Goal: Task Accomplishment & Management: Manage account settings

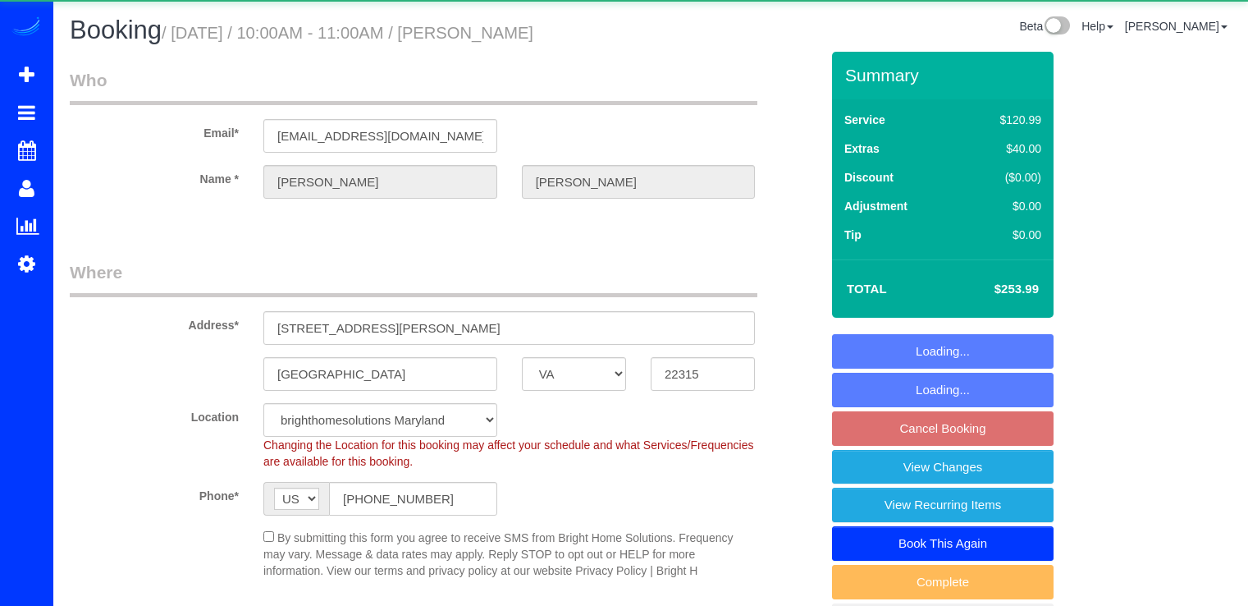
select select "VA"
select select "3"
select select "1"
select select "string:fspay-26f8f5dc-65d4-4f65-9934-1a1be06de85e"
select select "spot2"
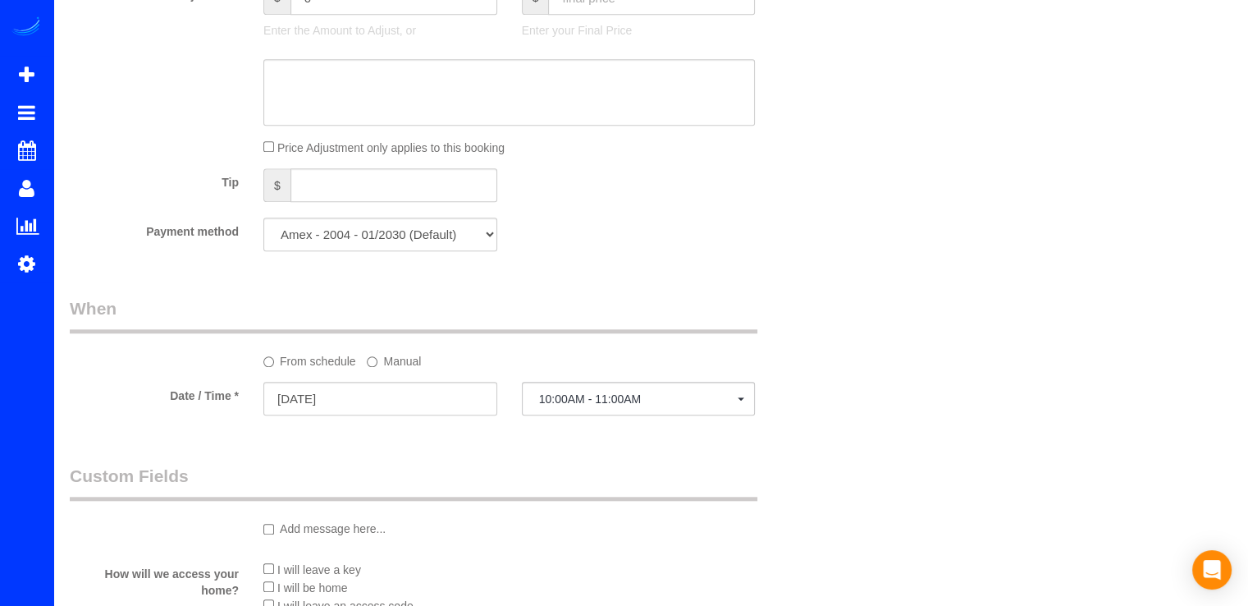
scroll to position [1641, 0]
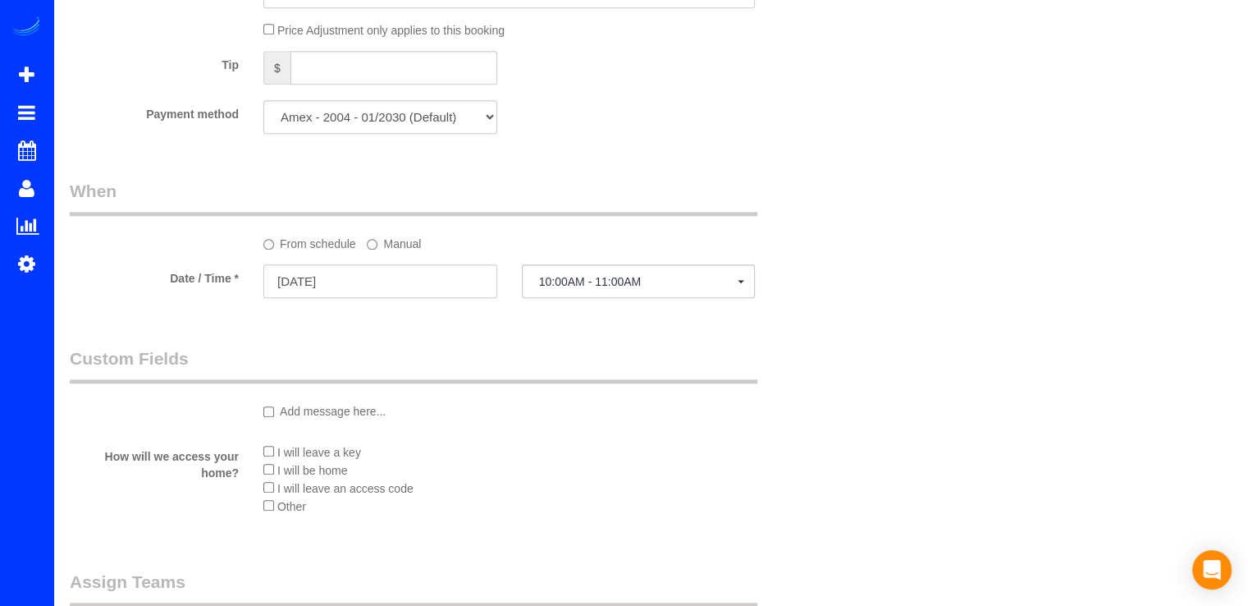
click at [391, 280] on input "10/01/2025" at bounding box center [380, 281] width 234 height 34
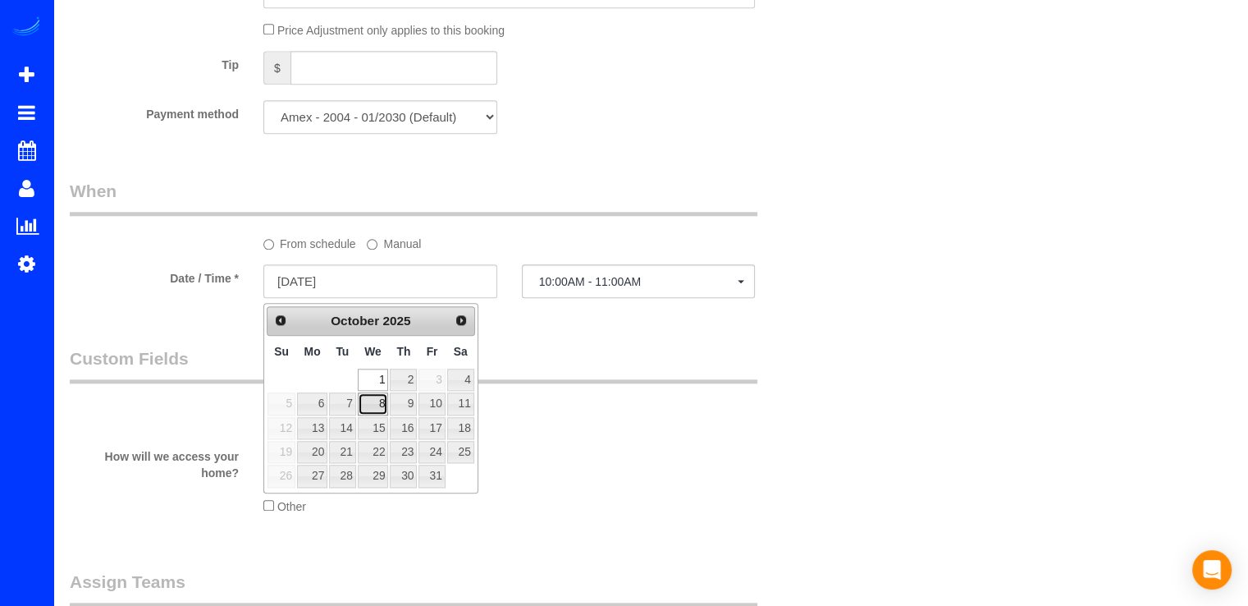
click at [374, 405] on link "8" at bounding box center [373, 403] width 31 height 22
type input "10/08/2025"
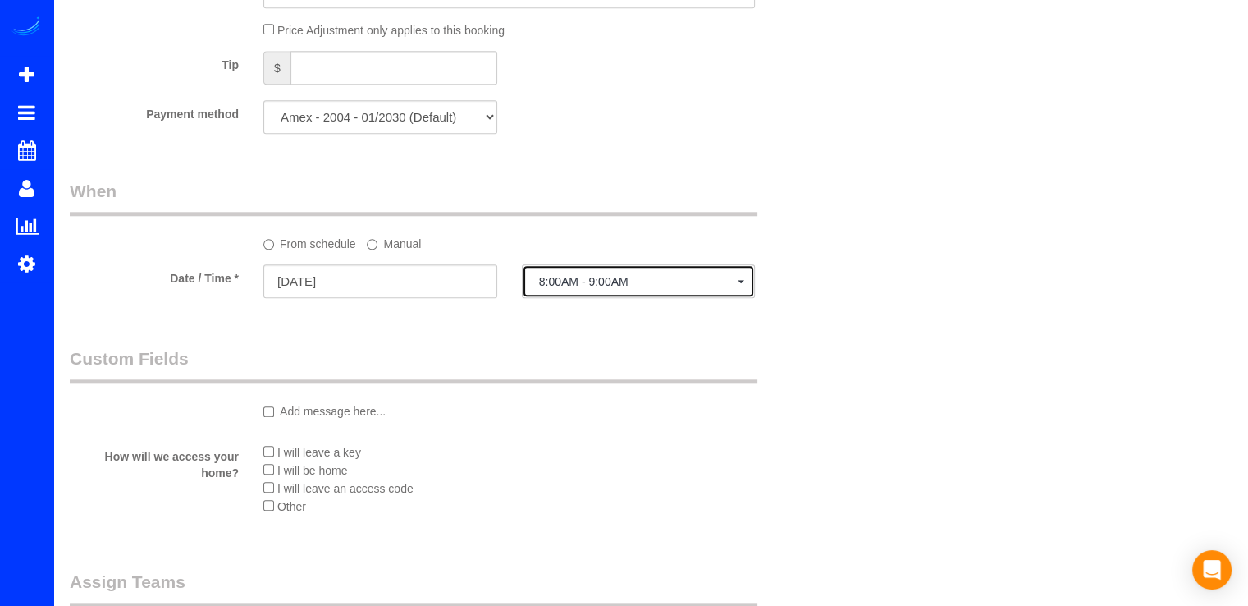
click at [690, 297] on button "8:00AM - 9:00AM" at bounding box center [639, 281] width 234 height 34
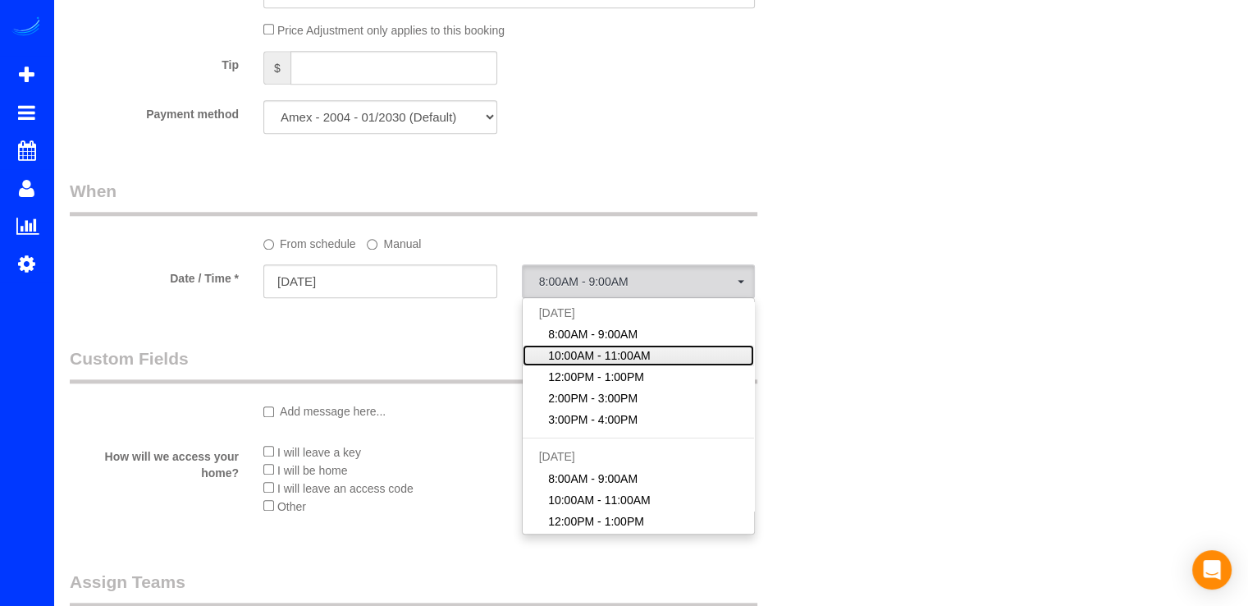
click at [633, 361] on span "10:00AM - 11:00AM" at bounding box center [599, 355] width 103 height 16
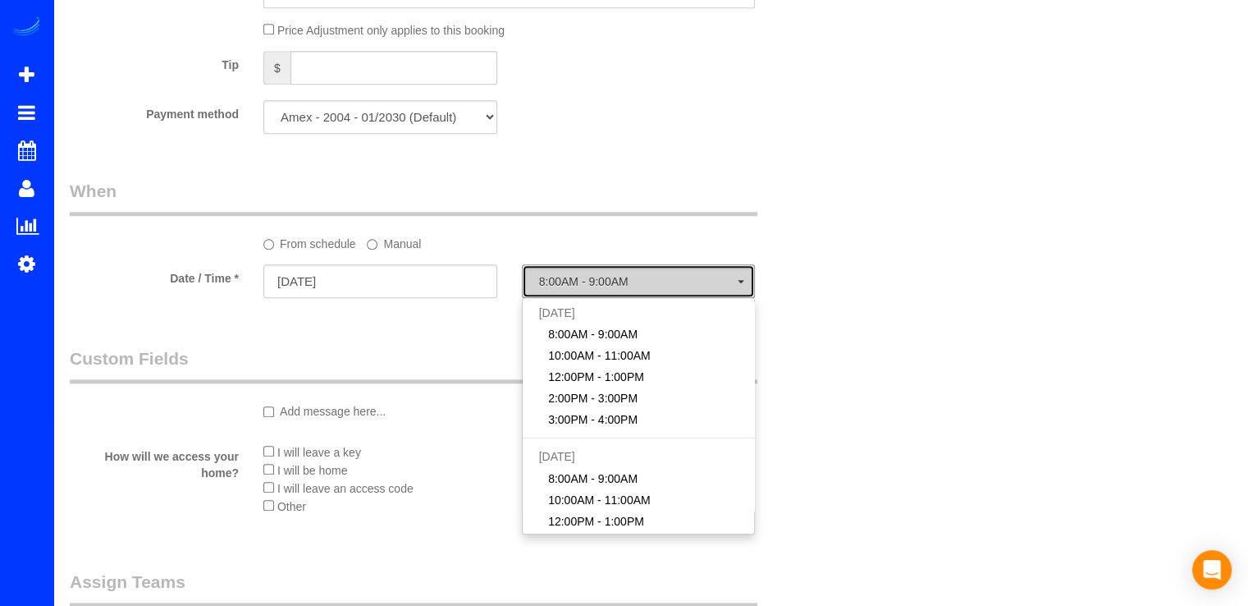
select select "spot16"
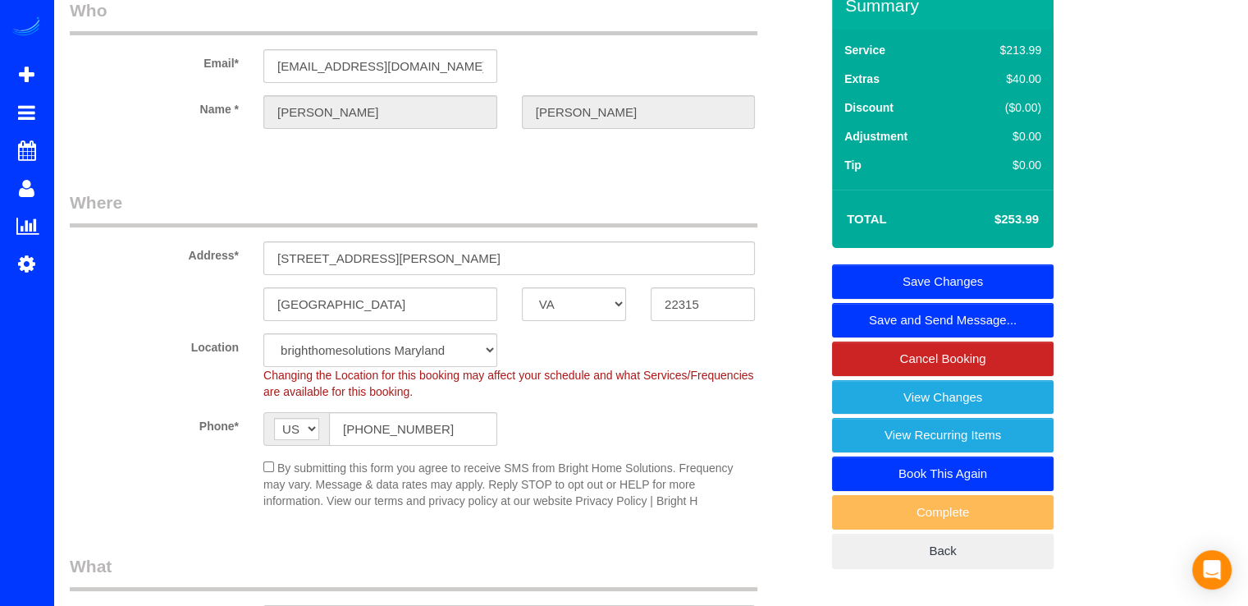
scroll to position [0, 0]
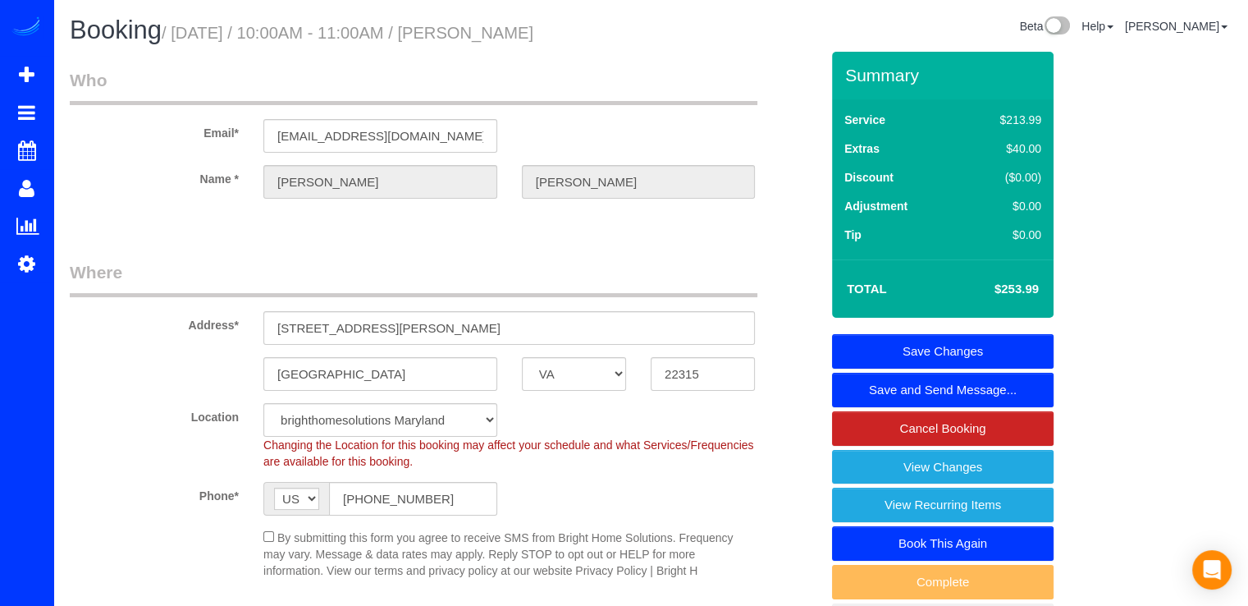
click at [1003, 348] on link "Save Changes" at bounding box center [943, 351] width 222 height 34
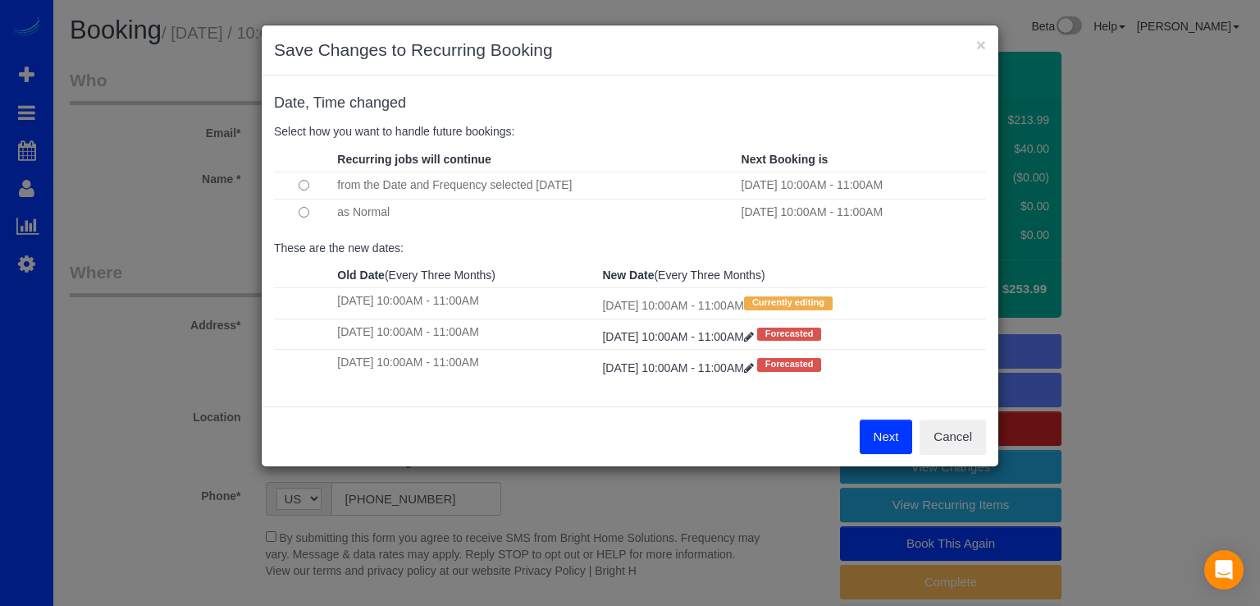
click at [886, 441] on button "Next" at bounding box center [886, 436] width 53 height 34
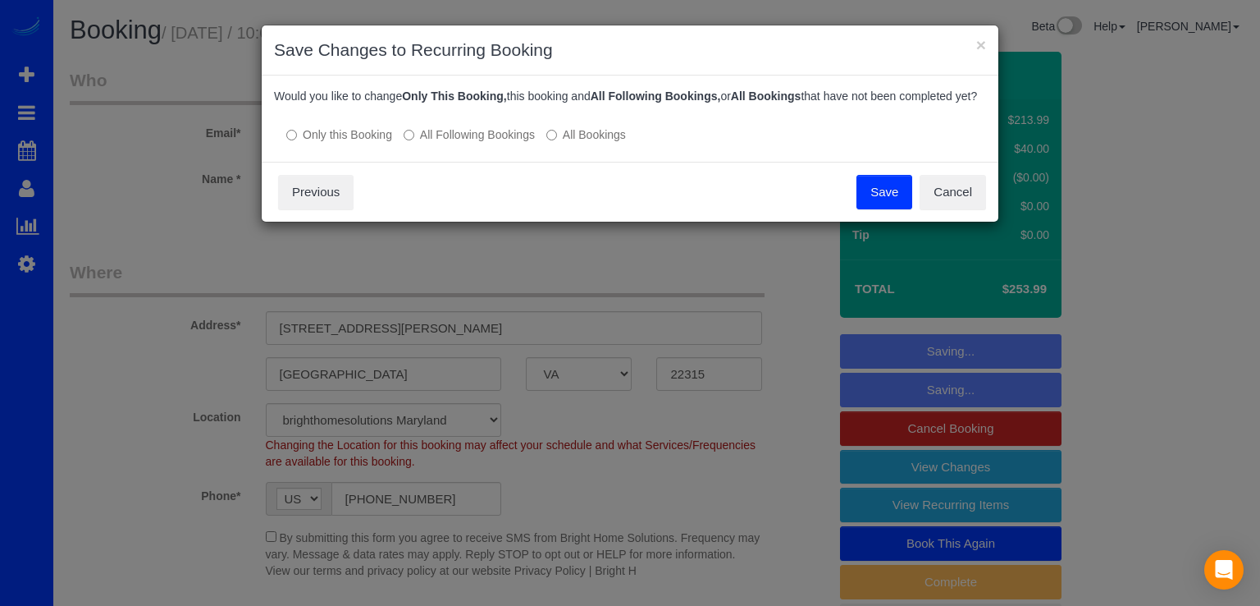
click at [881, 209] on button "Save" at bounding box center [885, 192] width 56 height 34
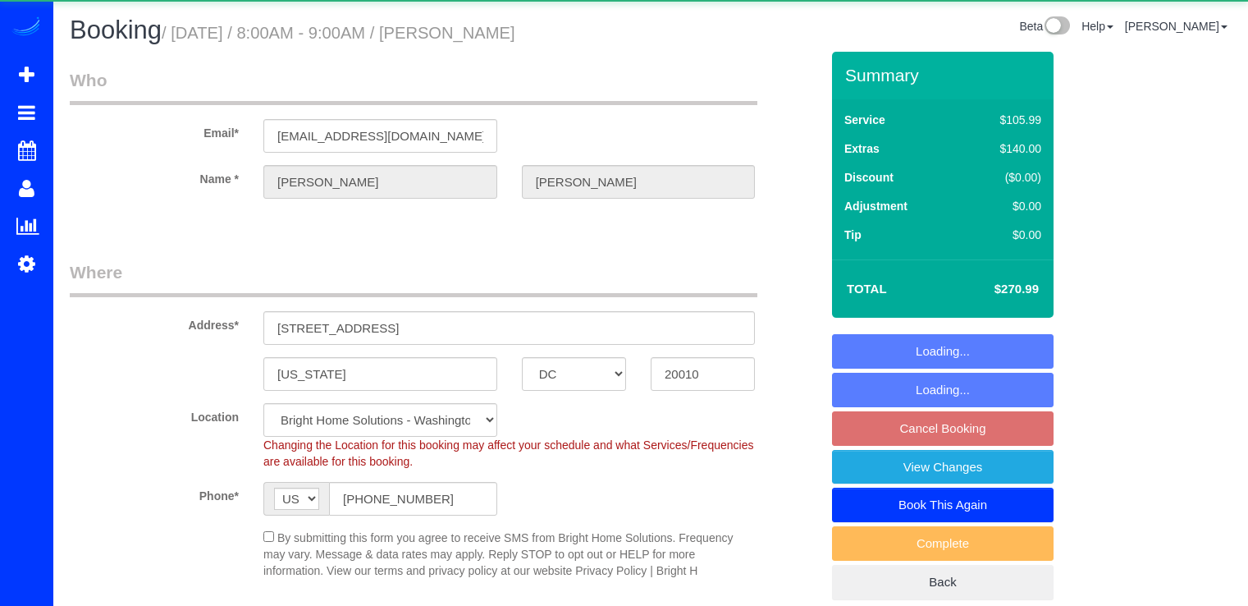
select select "DC"
select select "spot1"
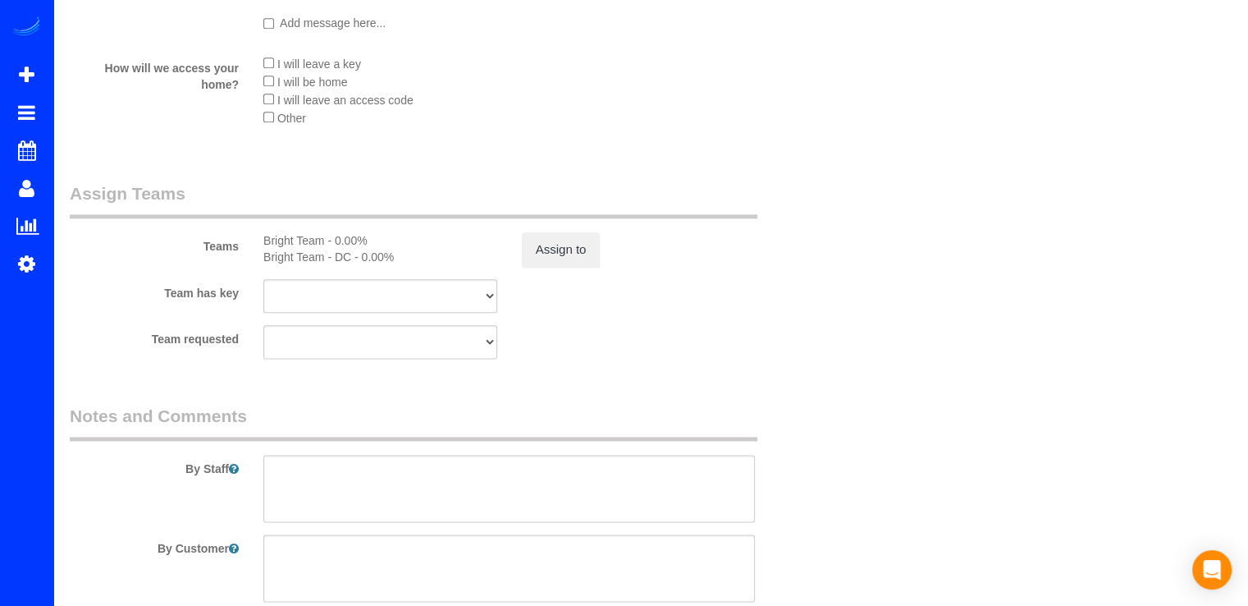
scroll to position [2255, 0]
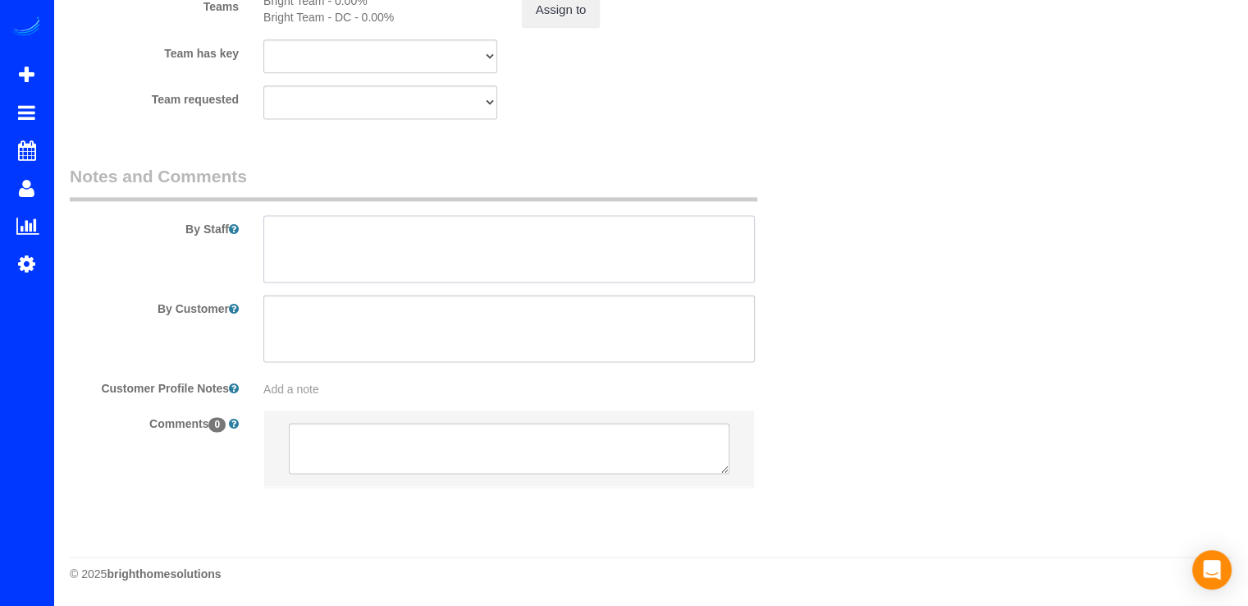
click at [350, 241] on textarea at bounding box center [508, 248] width 491 height 67
paste textarea "-oven cleaning -fridge and freezer cleaning -cleaning inside cabinets -special …"
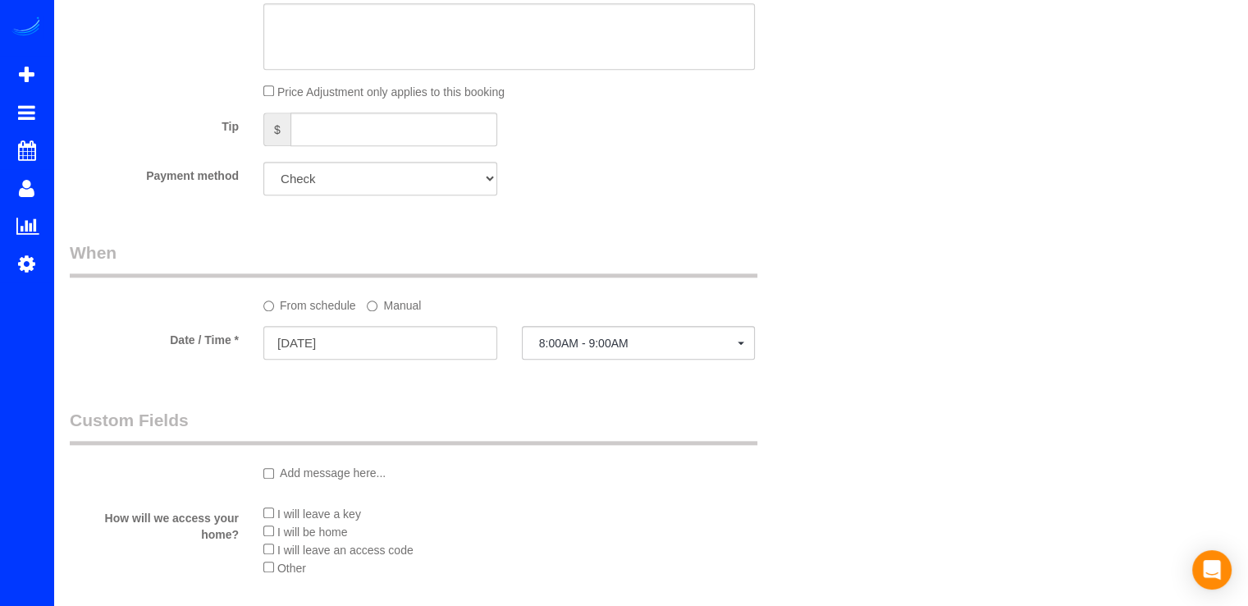
scroll to position [1516, 0]
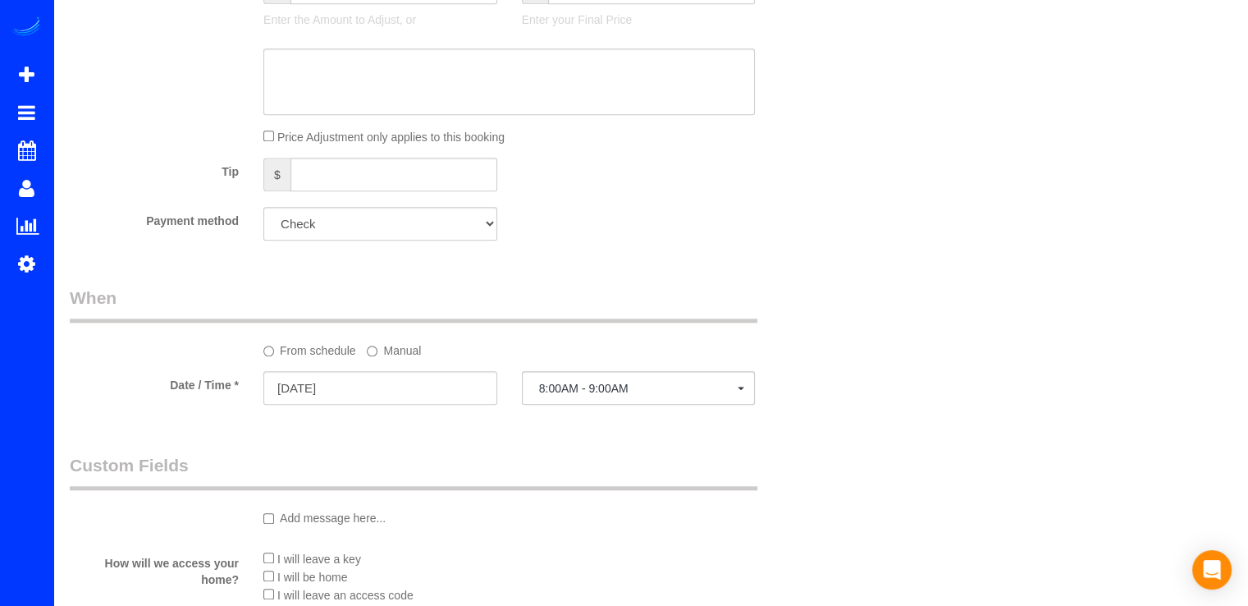
type textarea "-oven cleaning -fridge and freezer cleaning -cleaning inside cabinets -special …"
click at [377, 229] on select "Add Credit Card Cash Check Paypal" at bounding box center [380, 224] width 234 height 34
click at [542, 234] on div "Payment method Add Credit Card Cash Check Paypal" at bounding box center [444, 224] width 775 height 34
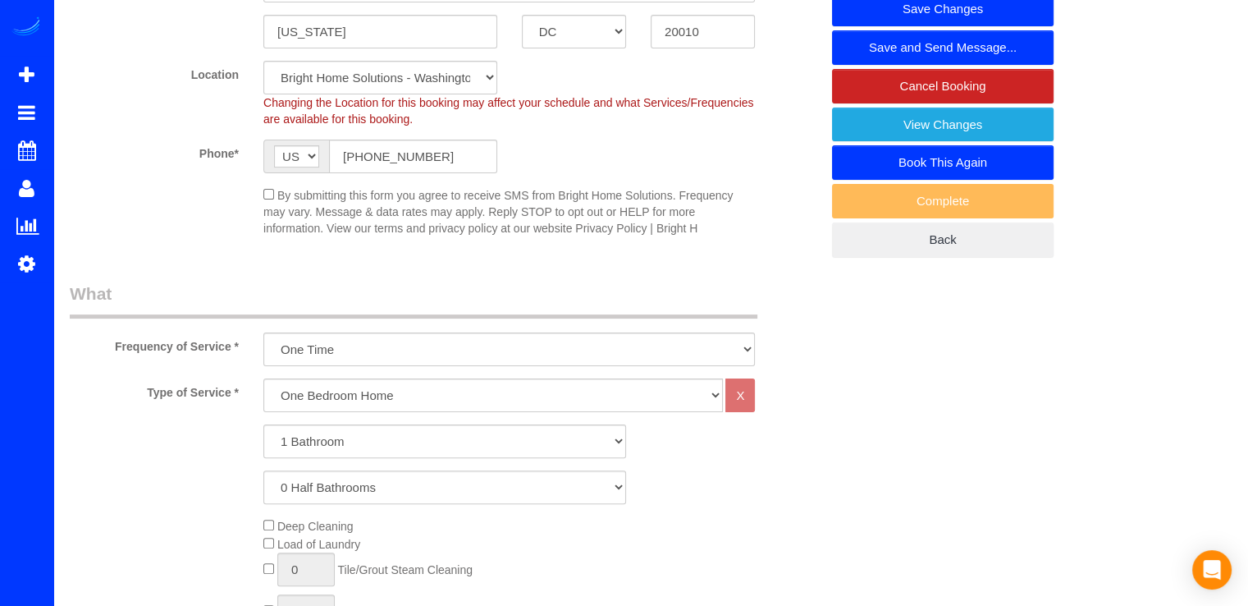
scroll to position [203, 0]
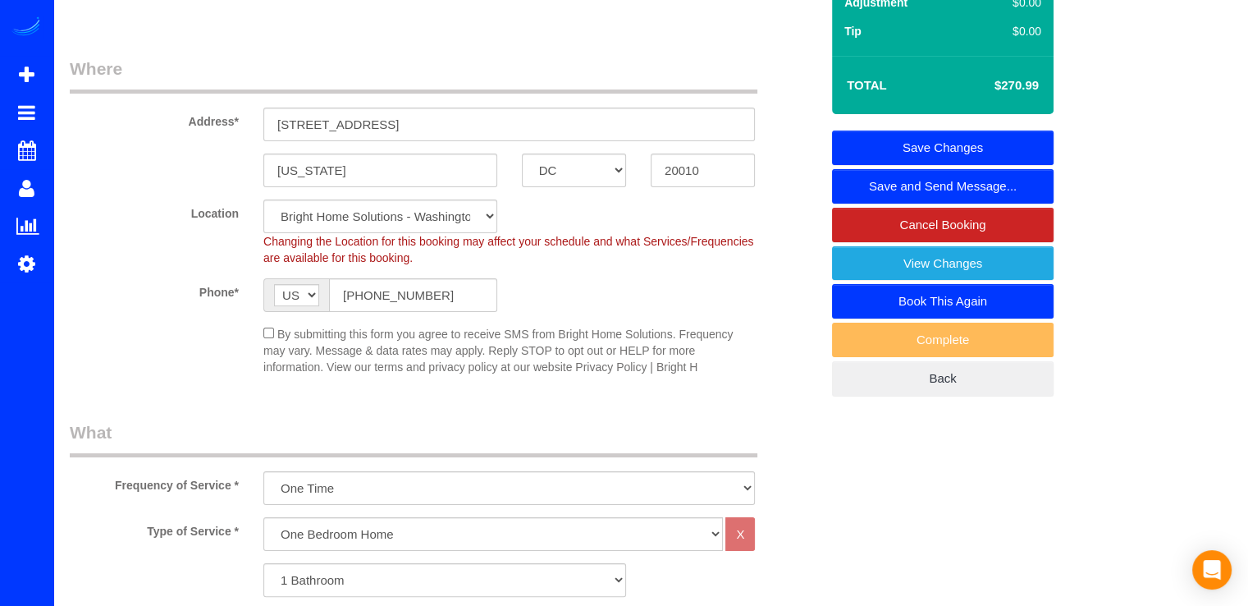
drag, startPoint x: 904, startPoint y: 141, endPoint x: 886, endPoint y: 150, distance: 20.2
click at [903, 141] on link "Save Changes" at bounding box center [943, 147] width 222 height 34
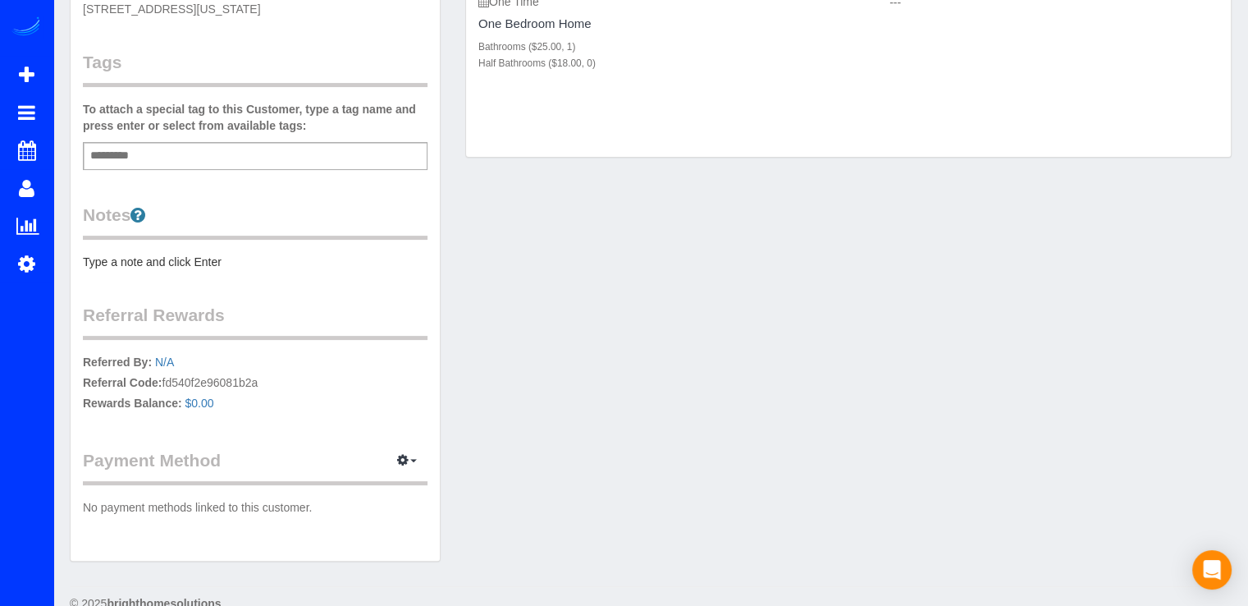
scroll to position [452, 0]
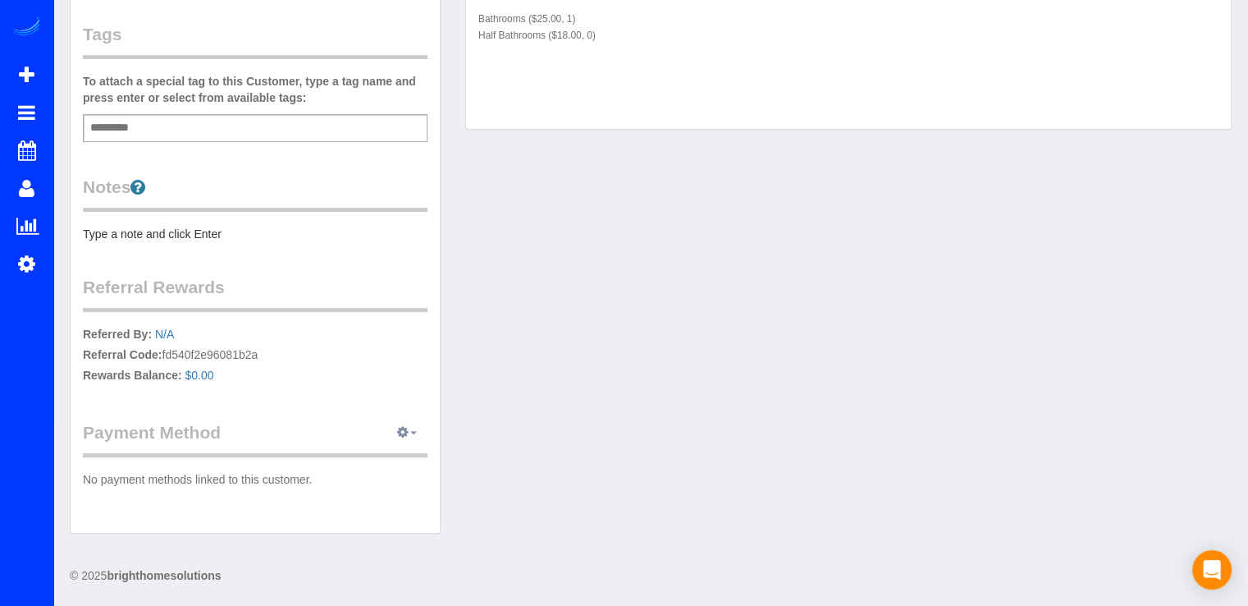
click at [405, 428] on icon "button" at bounding box center [402, 432] width 11 height 10
drag, startPoint x: 410, startPoint y: 407, endPoint x: 402, endPoint y: 393, distance: 16.2
click at [408, 403] on div "Customer Info Edit Contact Info Send Message Email Preferences Special Sales Ta…" at bounding box center [255, 66] width 369 height 932
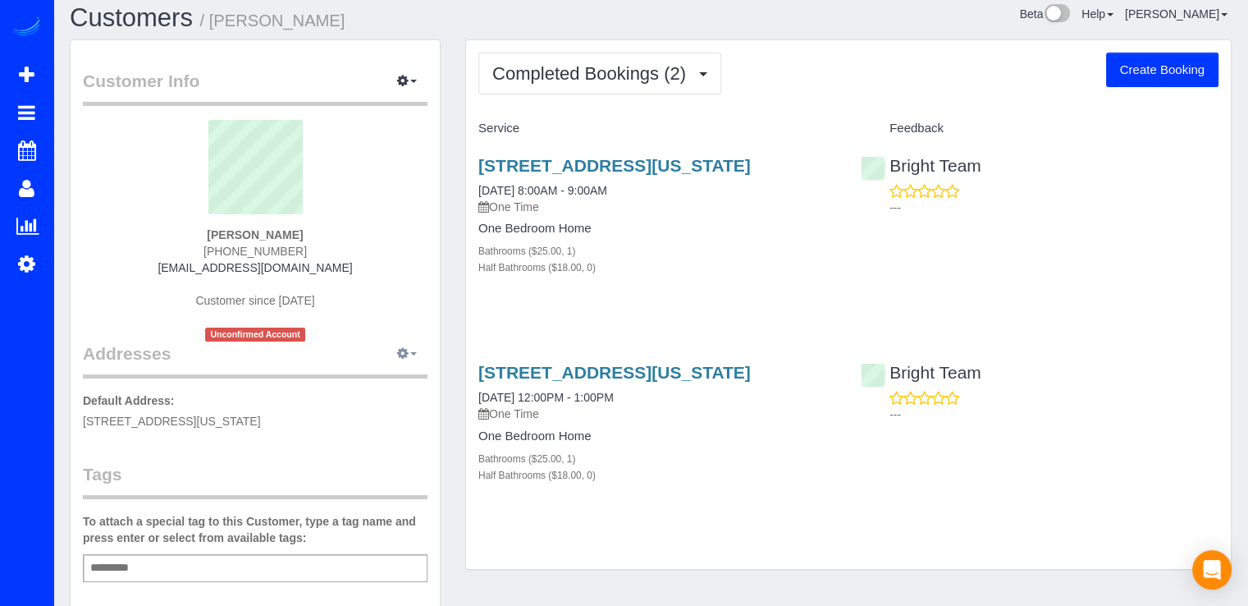
scroll to position [0, 0]
